Goal: Feedback & Contribution: Contribute content

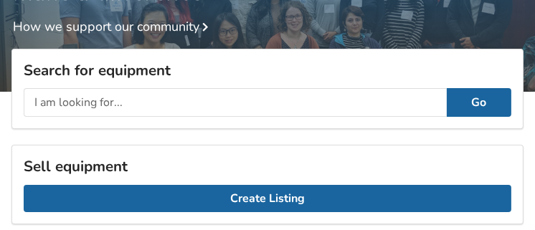
scroll to position [234, 0]
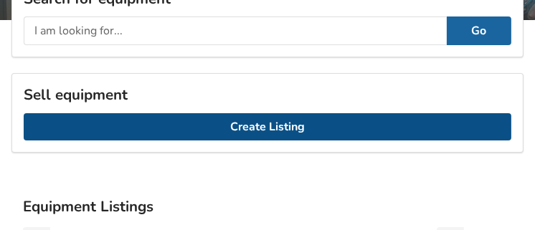
click at [266, 121] on link "Create Listing" at bounding box center [267, 126] width 487 height 27
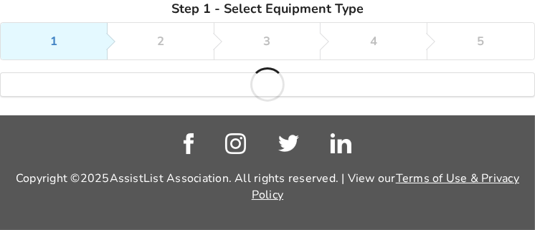
scroll to position [252, 0]
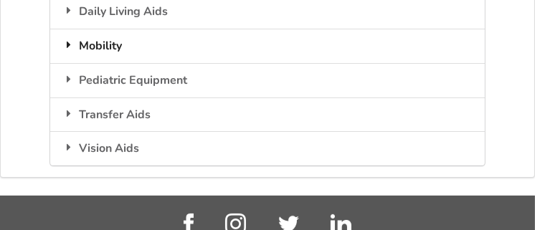
click at [102, 47] on div "Mobility" at bounding box center [267, 46] width 434 height 34
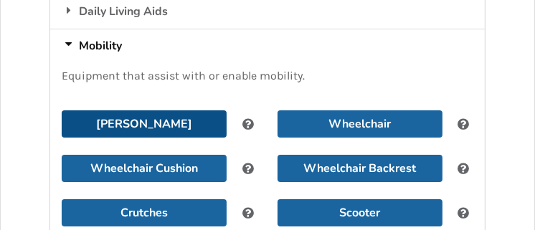
click at [184, 116] on button "[PERSON_NAME]" at bounding box center [144, 123] width 165 height 27
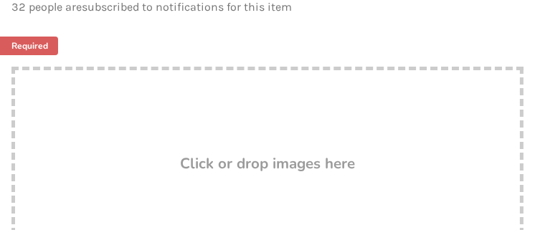
click at [180, 113] on div "Drop here! Click or drop images here" at bounding box center [267, 210] width 512 height 287
click at [191, 162] on h3 "Click or drop images here" at bounding box center [267, 163] width 175 height 19
type input "C:\fakepath\Screenshot (2).png"
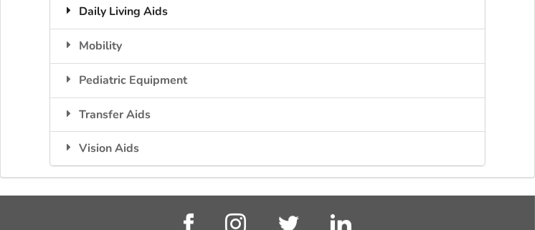
scroll to position [234, 0]
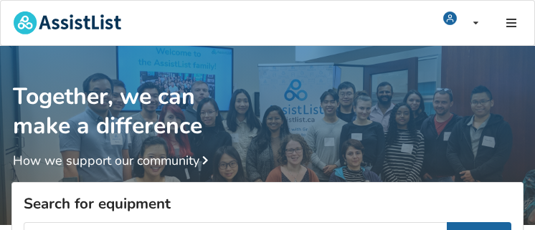
scroll to position [275, 0]
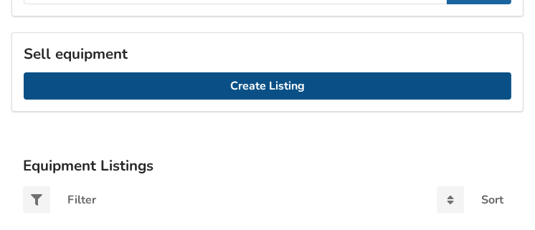
click at [240, 92] on link "Create Listing" at bounding box center [267, 85] width 487 height 27
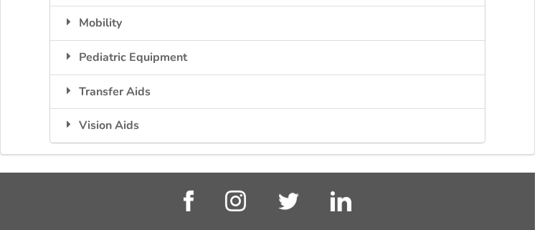
scroll to position [293, 0]
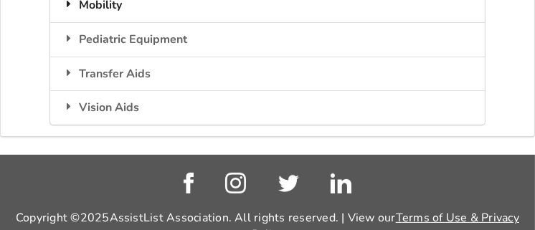
click at [105, 6] on div "Mobility" at bounding box center [267, 5] width 434 height 34
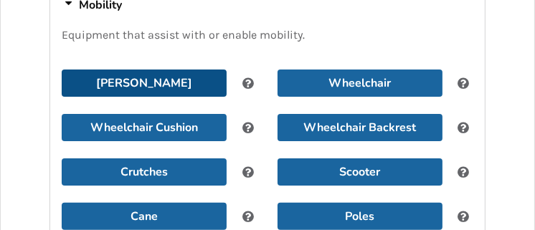
click at [147, 76] on button "[PERSON_NAME]" at bounding box center [144, 83] width 165 height 27
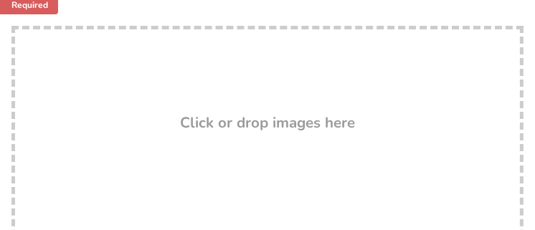
click at [249, 120] on h3 "Click or drop images here" at bounding box center [267, 122] width 175 height 19
type input "C:\fakepath\IMG_5227[1].PNG"
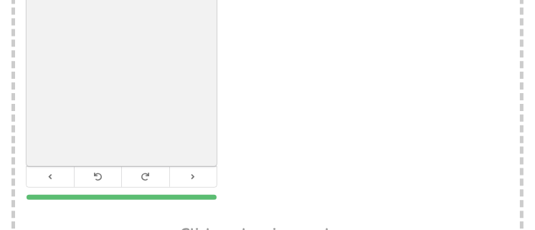
scroll to position [293, 0]
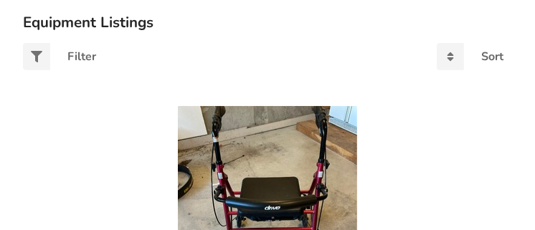
scroll to position [490, 0]
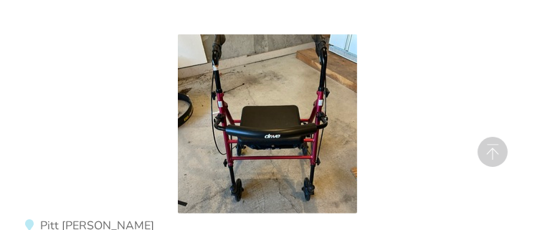
click at [243, 108] on img at bounding box center [267, 123] width 179 height 179
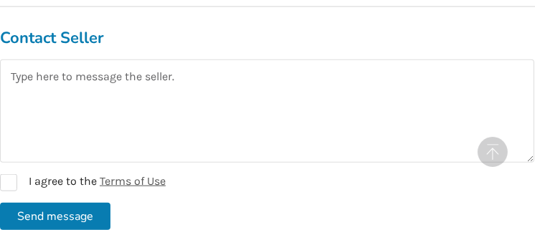
scroll to position [1218, 0]
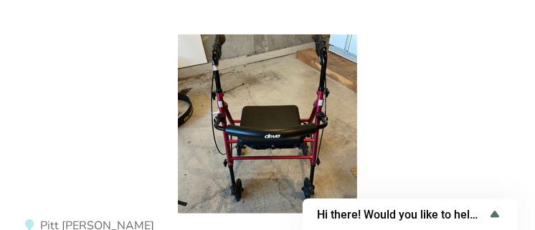
scroll to position [250, 0]
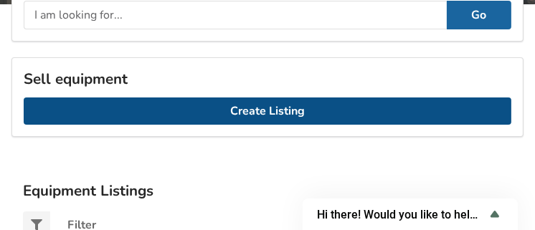
click at [268, 102] on link "Create Listing" at bounding box center [267, 110] width 487 height 27
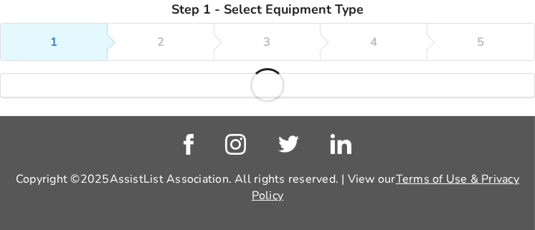
scroll to position [268, 0]
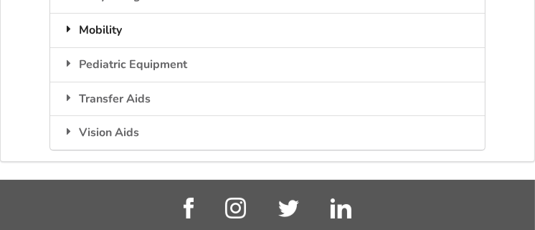
click at [131, 28] on div "Mobility" at bounding box center [267, 30] width 434 height 34
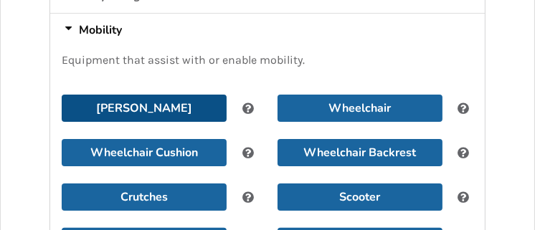
click at [181, 105] on button "[PERSON_NAME]" at bounding box center [144, 108] width 165 height 27
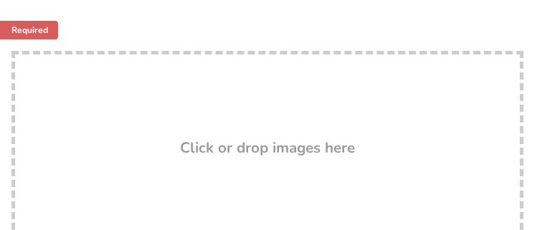
scroll to position [340, 0]
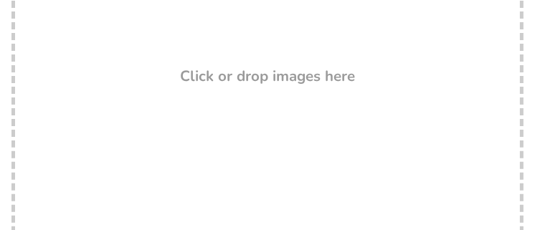
click at [252, 80] on h3 "Click or drop images here" at bounding box center [267, 76] width 175 height 19
type input "C:\fakepath\IMG_0841[1].JPG"
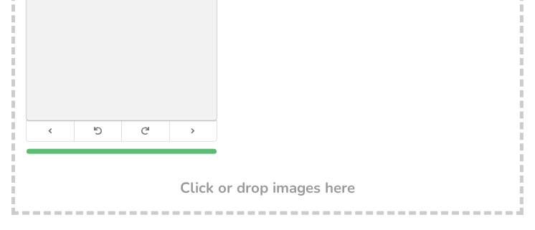
scroll to position [483, 0]
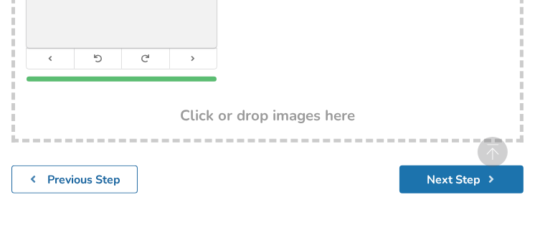
click at [442, 175] on button "Next Step" at bounding box center [461, 180] width 124 height 28
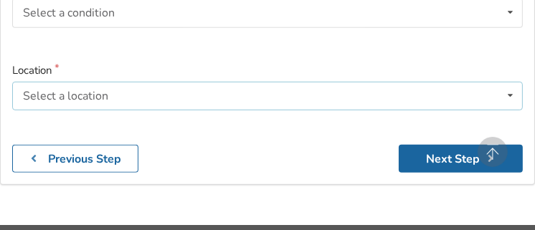
click at [102, 100] on div "Select a location" at bounding box center [65, 95] width 85 height 11
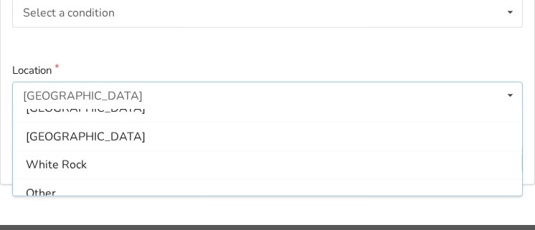
scroll to position [430, 0]
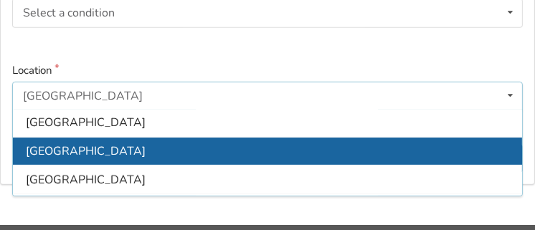
click at [69, 145] on div "Surrey" at bounding box center [267, 151] width 509 height 29
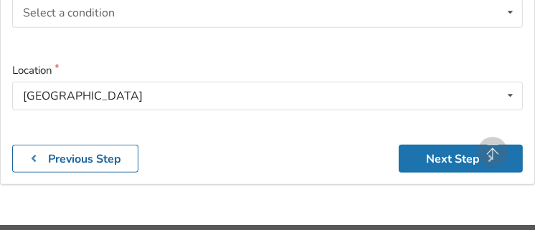
click at [446, 158] on button "Next Step" at bounding box center [461, 159] width 124 height 28
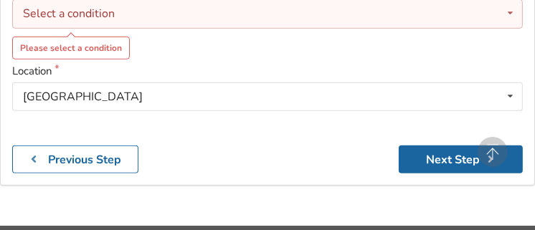
click at [61, 15] on div "Select a condition" at bounding box center [69, 13] width 92 height 11
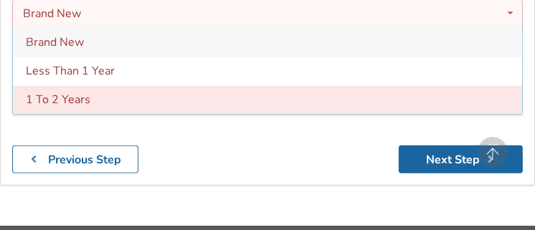
click at [74, 97] on span "1 To 2 Years" at bounding box center [58, 100] width 65 height 16
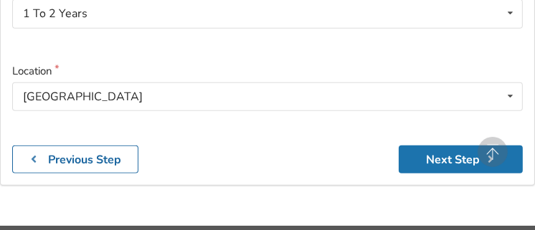
click at [452, 158] on button "Next Step" at bounding box center [461, 159] width 124 height 28
click at [452, 156] on button "Next Step" at bounding box center [461, 159] width 124 height 28
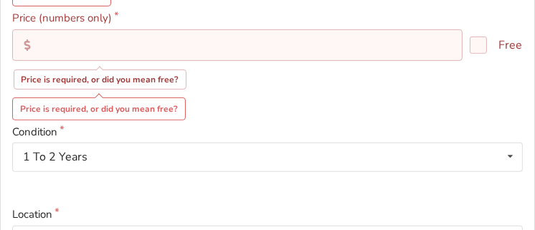
scroll to position [224, 0]
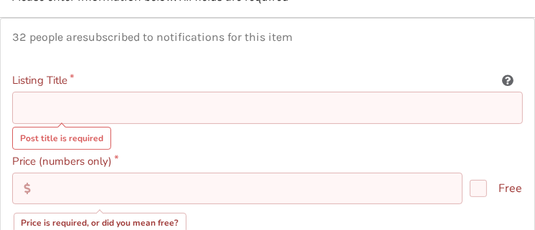
click at [52, 111] on input at bounding box center [267, 108] width 510 height 32
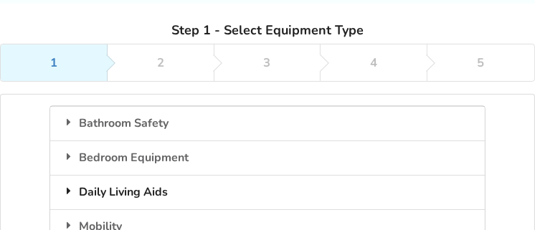
scroll to position [143, 0]
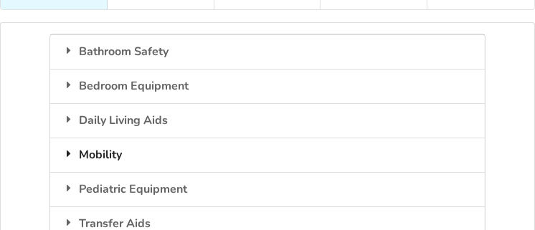
click at [115, 153] on div "Mobility" at bounding box center [267, 155] width 434 height 34
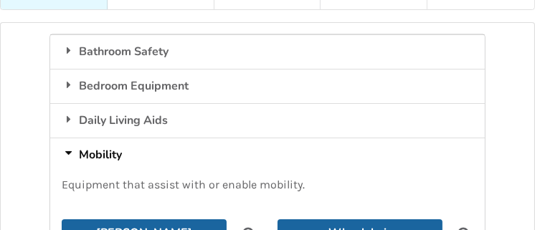
scroll to position [215, 0]
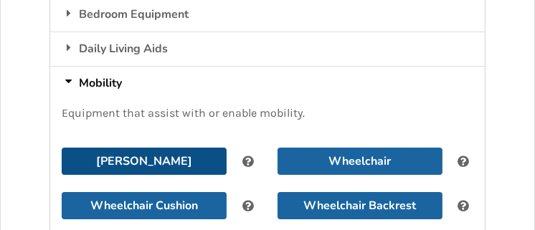
click at [118, 156] on button "[PERSON_NAME]" at bounding box center [144, 161] width 165 height 27
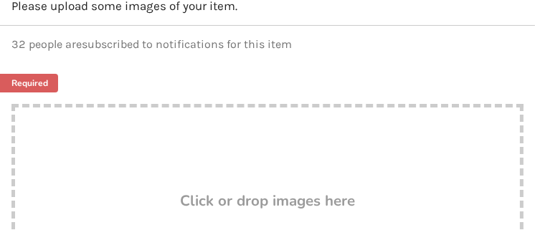
scroll to position [287, 0]
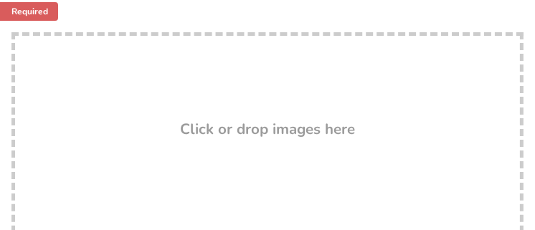
click at [161, 123] on div "Click or drop images here" at bounding box center [267, 130] width 505 height 17
type input "C:\fakepath\XVND7276[1].JPG"
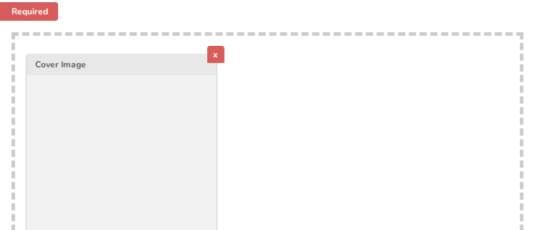
click at [221, 49] on div "x" at bounding box center [215, 54] width 17 height 17
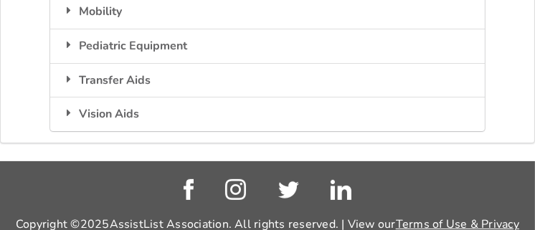
scroll to position [215, 0]
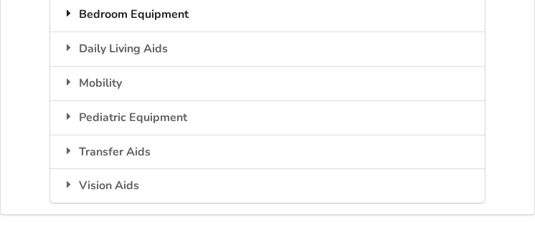
click at [140, 15] on div "Bedroom Equipment" at bounding box center [267, 14] width 434 height 34
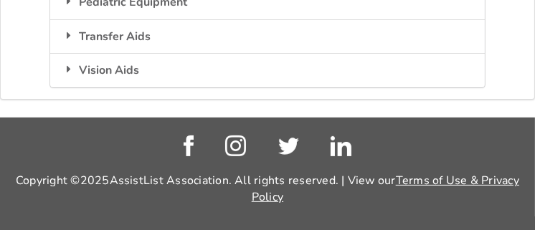
scroll to position [187, 0]
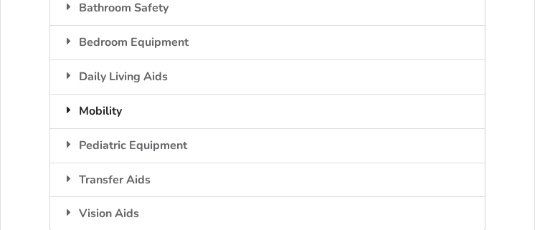
click at [108, 108] on div "Mobility" at bounding box center [267, 111] width 434 height 34
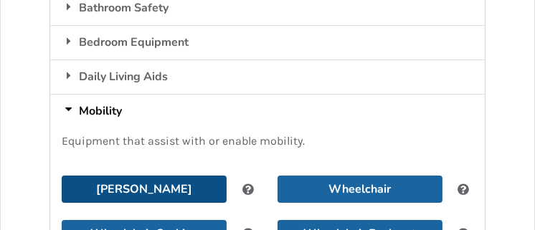
click at [159, 183] on button "[PERSON_NAME]" at bounding box center [144, 189] width 165 height 27
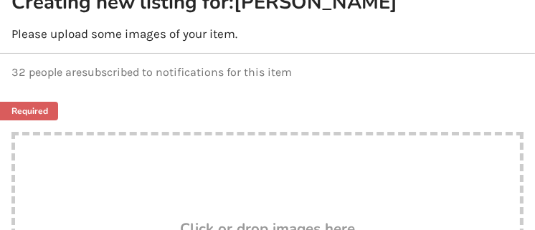
scroll to position [259, 0]
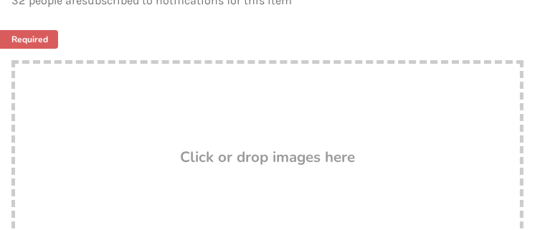
click at [147, 143] on div "Drop here! Click or drop images here" at bounding box center [267, 203] width 512 height 287
type input "C:\fakepath\IMG_0779[1].JPG"
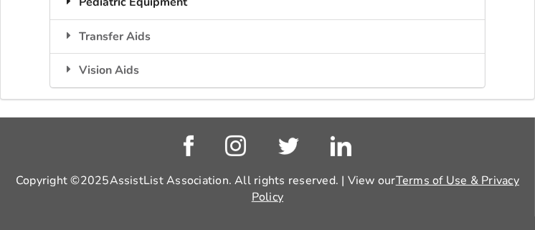
scroll to position [115, 0]
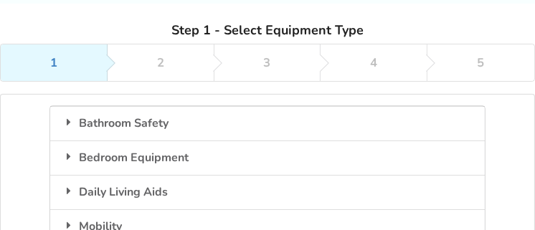
scroll to position [143, 0]
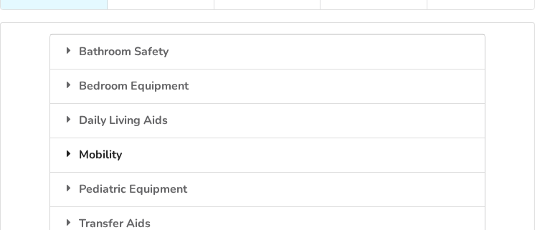
click at [129, 148] on div "Mobility" at bounding box center [267, 155] width 434 height 34
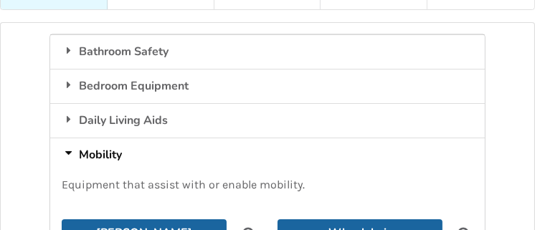
scroll to position [215, 0]
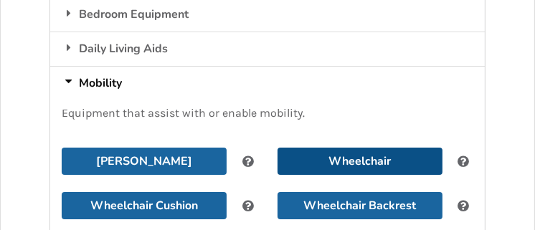
click at [333, 158] on button "Wheelchair" at bounding box center [359, 161] width 165 height 27
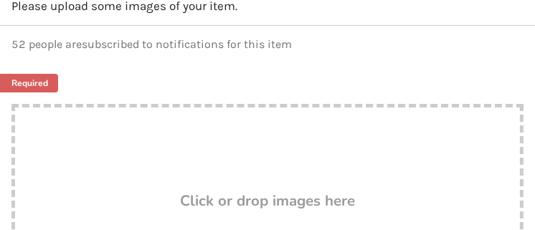
type input "C:\fakepath\IMG_0720[1].JPG"
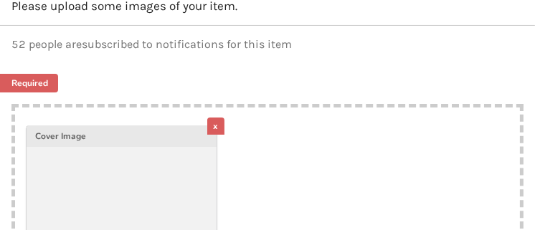
scroll to position [287, 0]
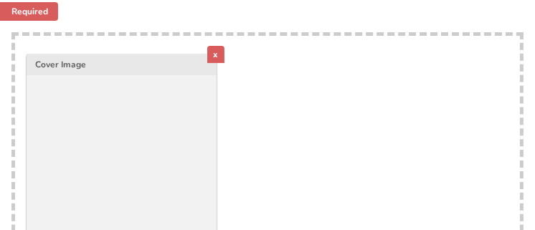
click at [218, 47] on div "x" at bounding box center [215, 54] width 17 height 17
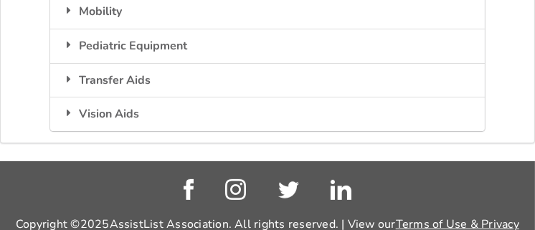
scroll to position [215, 0]
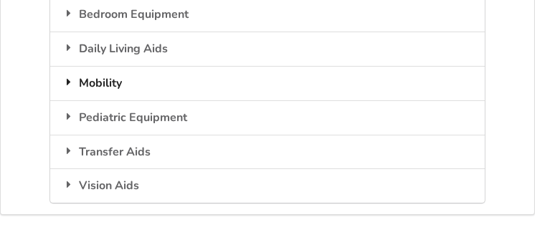
click at [151, 75] on div "Mobility" at bounding box center [267, 83] width 434 height 34
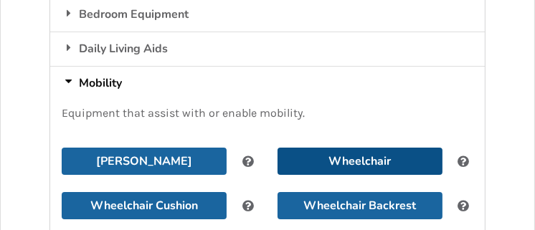
click at [382, 157] on button "Wheelchair" at bounding box center [359, 161] width 165 height 27
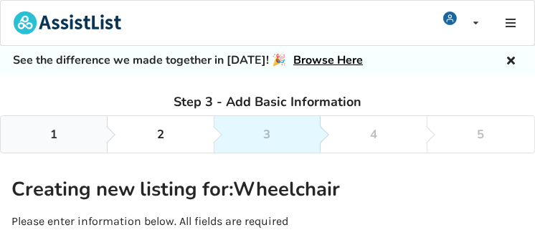
click at [76, 130] on link "1" at bounding box center [54, 134] width 107 height 37
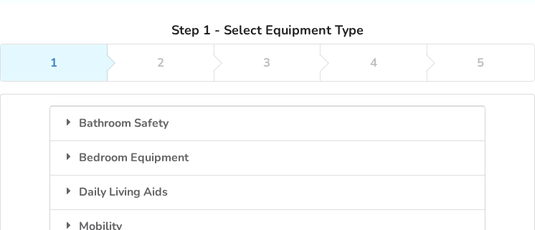
scroll to position [143, 0]
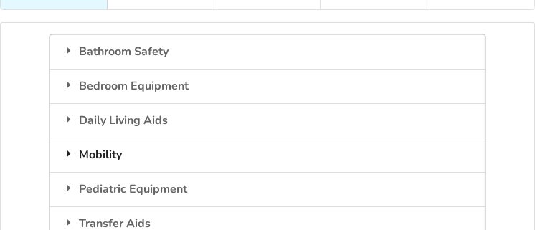
click at [139, 151] on div "Mobility" at bounding box center [267, 155] width 434 height 34
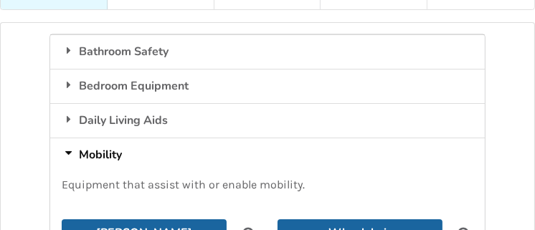
scroll to position [215, 0]
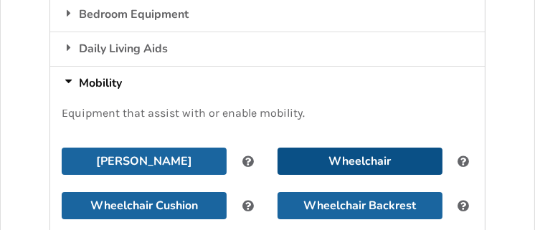
click at [395, 156] on button "Wheelchair" at bounding box center [359, 161] width 165 height 27
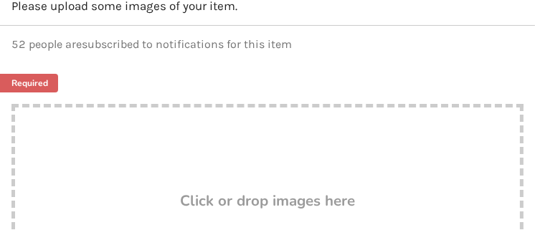
type input "C:\fakepath\IMG_0725[1].JPG"
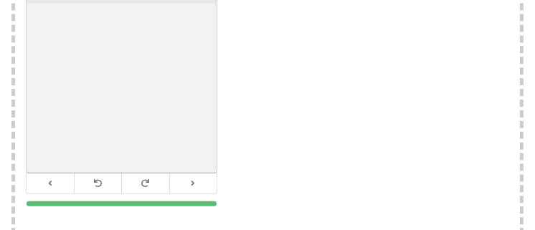
scroll to position [287, 0]
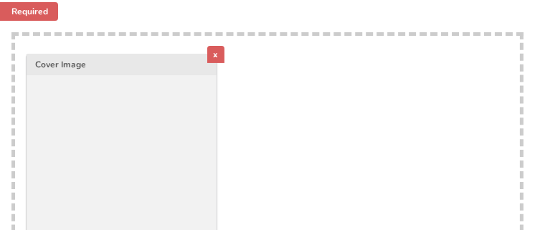
click at [218, 52] on div "x" at bounding box center [215, 54] width 17 height 17
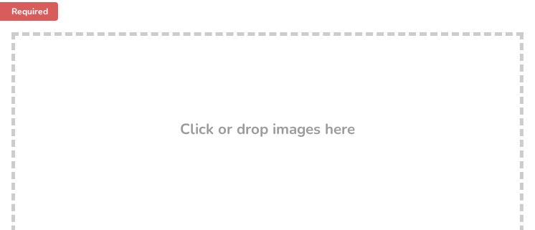
scroll to position [215, 0]
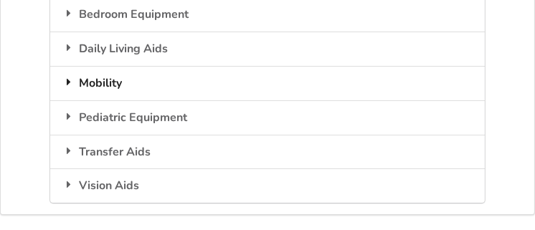
click at [115, 87] on div "Mobility" at bounding box center [267, 83] width 434 height 34
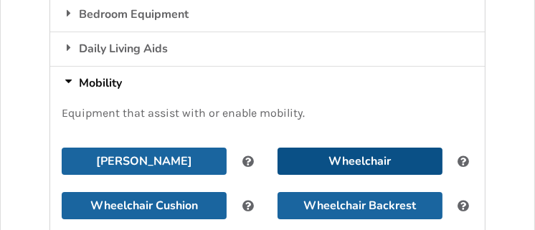
click at [322, 163] on button "Wheelchair" at bounding box center [359, 161] width 165 height 27
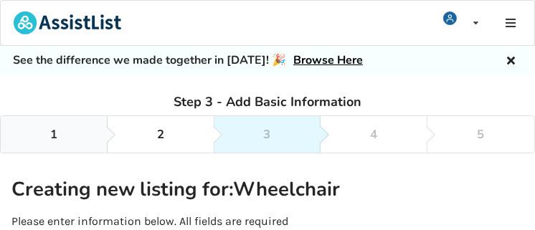
click at [65, 133] on link "1" at bounding box center [54, 134] width 107 height 37
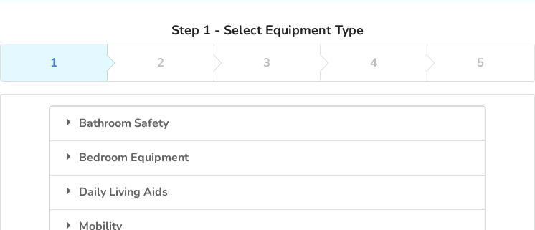
scroll to position [143, 0]
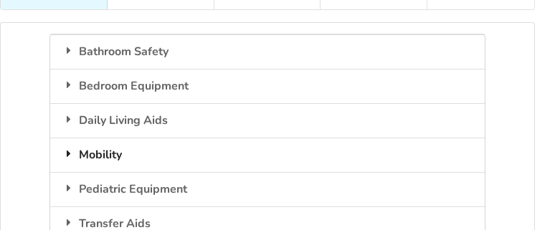
click at [106, 154] on div "Mobility" at bounding box center [267, 155] width 434 height 34
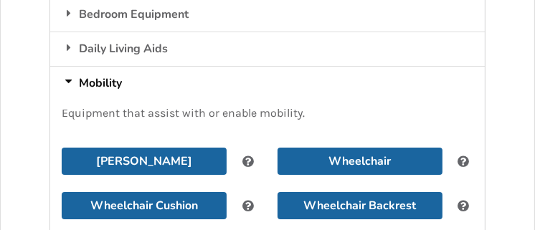
scroll to position [287, 0]
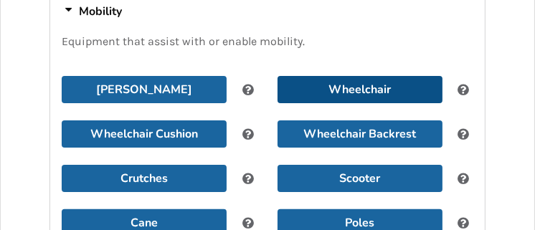
click at [333, 87] on button "Wheelchair" at bounding box center [359, 89] width 165 height 27
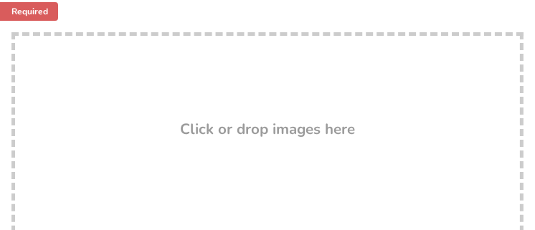
click at [159, 122] on div "Click or drop images here" at bounding box center [267, 130] width 505 height 17
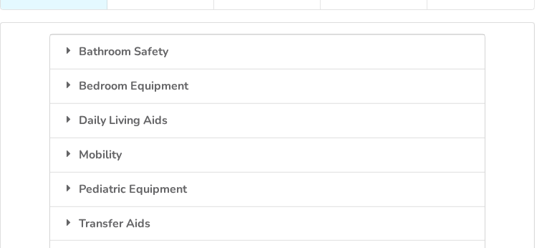
scroll to position [215, 0]
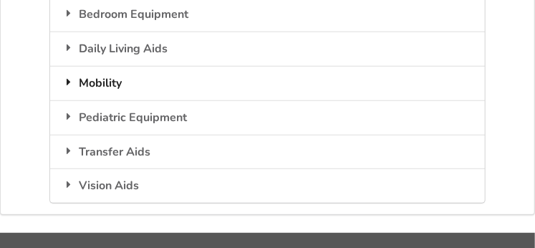
click at [103, 87] on div "Mobility" at bounding box center [267, 83] width 434 height 34
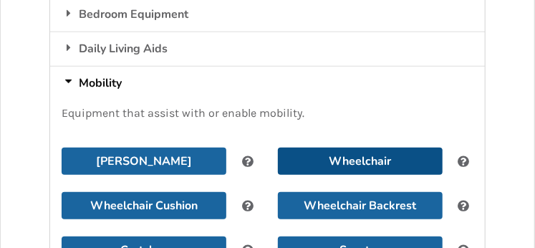
click at [348, 163] on button "Wheelchair" at bounding box center [360, 161] width 165 height 27
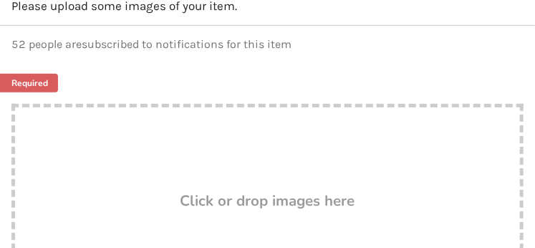
click at [184, 174] on div "Drop here! Click or drop images here" at bounding box center [267, 247] width 512 height 287
type input "C:\fakepath\IMG_0725[1].JPG"
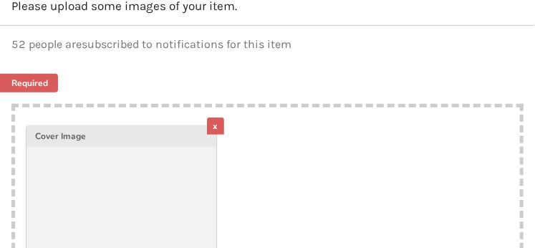
click at [219, 119] on div "x" at bounding box center [215, 126] width 17 height 17
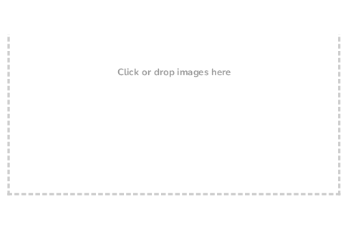
scroll to position [287, 0]
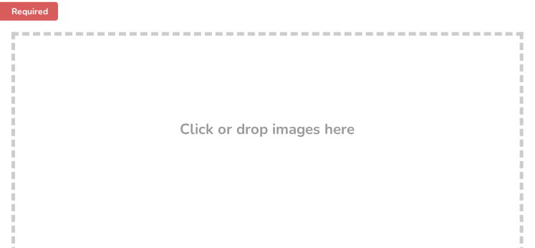
click at [176, 93] on div "Drop here! Click or drop images here" at bounding box center [267, 175] width 512 height 287
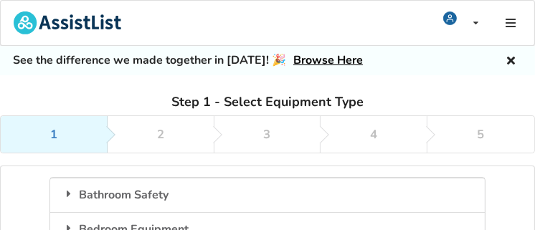
scroll to position [72, 0]
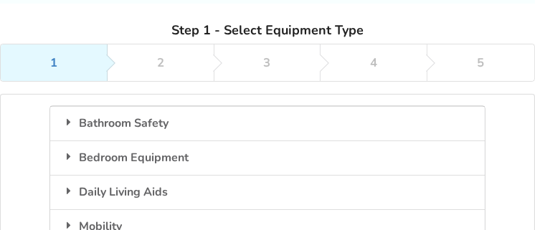
click at [62, 54] on link "1" at bounding box center [54, 62] width 107 height 37
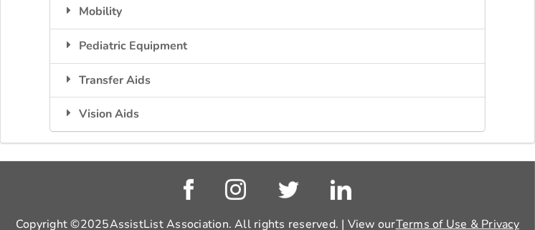
scroll to position [143, 0]
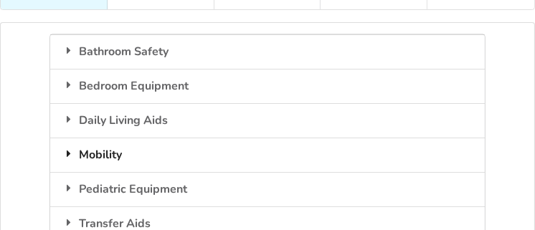
click at [133, 156] on div "Mobility" at bounding box center [267, 155] width 434 height 34
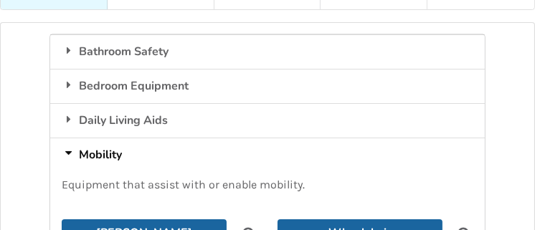
scroll to position [215, 0]
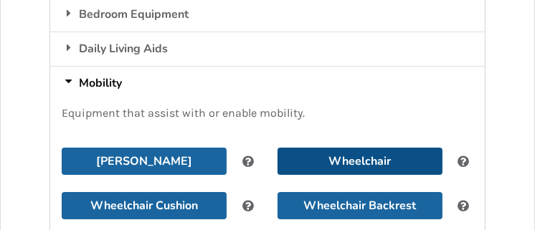
click at [364, 156] on button "Wheelchair" at bounding box center [359, 161] width 165 height 27
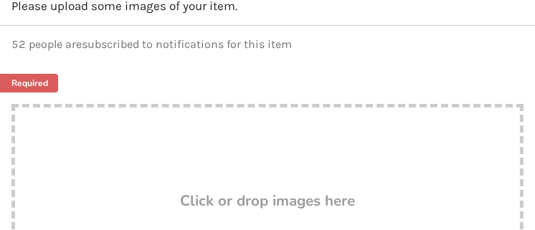
type input "C:\fakepath\IMG_0725[1].JPG"
